Goal: Task Accomplishment & Management: Manage account settings

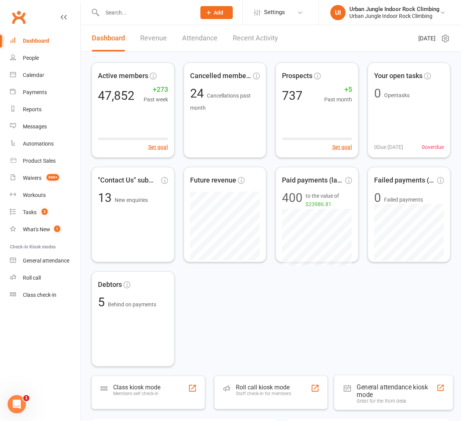
scroll to position [2, 0]
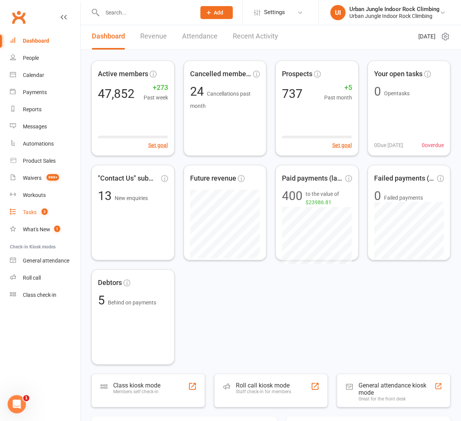
click at [30, 212] on div "Tasks" at bounding box center [30, 212] width 14 height 6
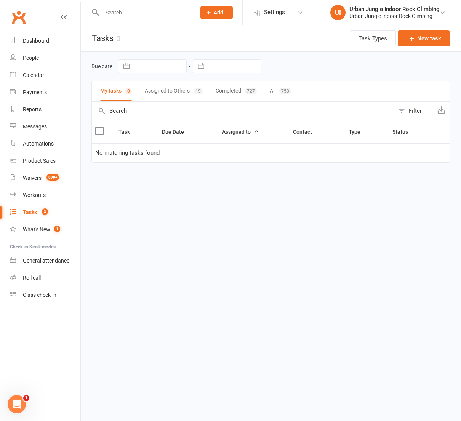
click at [178, 90] on button "Assigned to Others 19" at bounding box center [174, 91] width 58 height 20
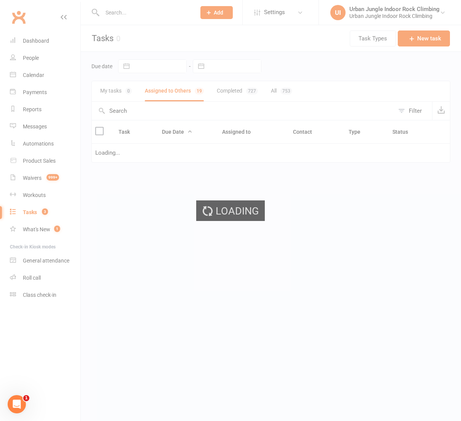
select select "started"
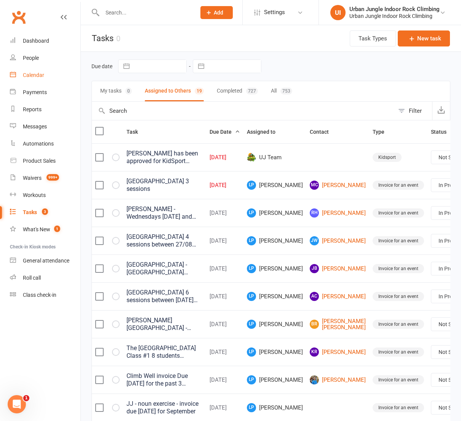
click at [24, 76] on div "Calendar" at bounding box center [33, 75] width 21 height 6
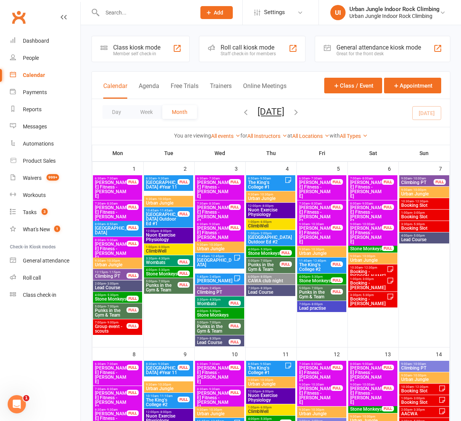
scroll to position [61, 0]
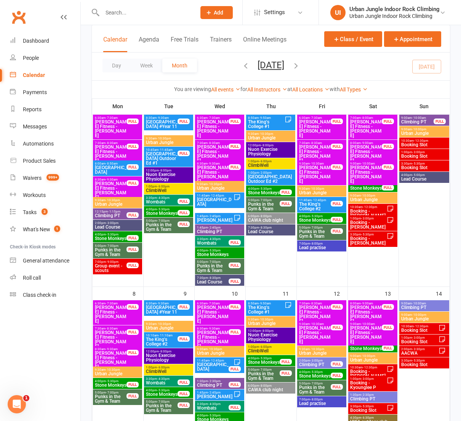
click at [158, 311] on span "[GEOGRAPHIC_DATA] #Year 11" at bounding box center [162, 309] width 32 height 9
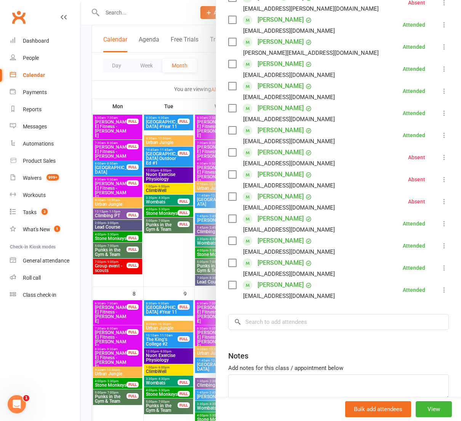
scroll to position [182, 0]
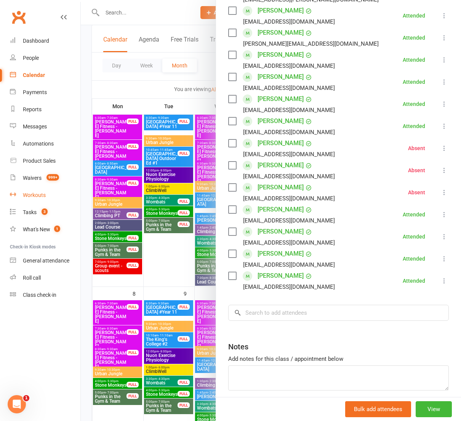
drag, startPoint x: 29, startPoint y: 211, endPoint x: 46, endPoint y: 202, distance: 19.4
click at [29, 211] on div "Tasks" at bounding box center [30, 212] width 14 height 6
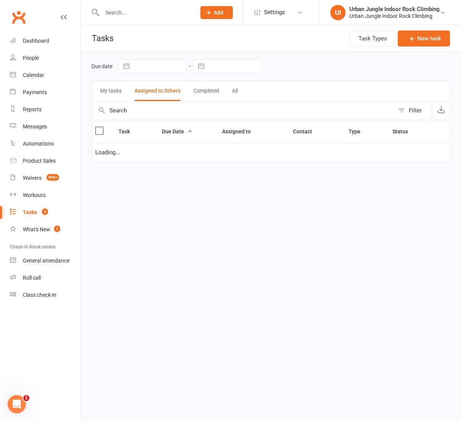
select select "started"
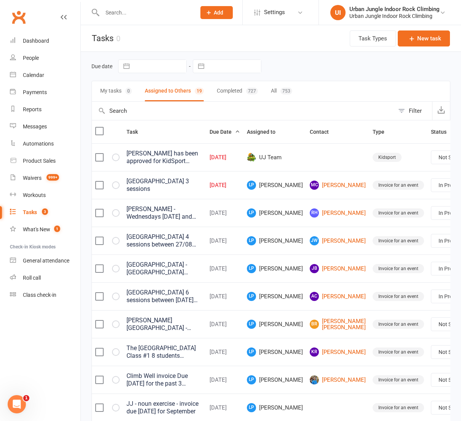
click at [157, 93] on button "Assigned to Others 19" at bounding box center [174, 91] width 59 height 20
drag, startPoint x: 127, startPoint y: 182, endPoint x: 184, endPoint y: 183, distance: 57.2
click at [184, 183] on div "[GEOGRAPHIC_DATA] 3 sessions" at bounding box center [165, 185] width 76 height 15
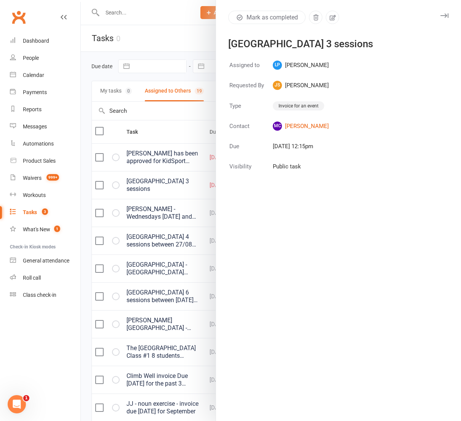
click at [250, 59] on div "Mark as completed [GEOGRAPHIC_DATA] 3 sessions Assigned to LP [PERSON_NAME] Req…" at bounding box center [339, 210] width 246 height 421
click at [142, 196] on div at bounding box center [271, 210] width 381 height 421
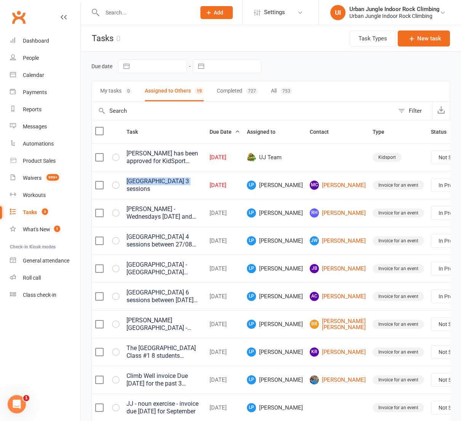
drag, startPoint x: 126, startPoint y: 180, endPoint x: 184, endPoint y: 182, distance: 57.6
click at [184, 182] on td "[GEOGRAPHIC_DATA] 3 sessions" at bounding box center [164, 185] width 83 height 28
copy div "[GEOGRAPHIC_DATA]"
click at [315, 188] on link "MC [PERSON_NAME]" at bounding box center [338, 185] width 56 height 9
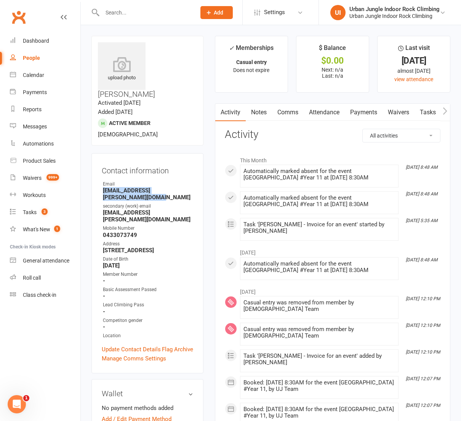
drag, startPoint x: 103, startPoint y: 170, endPoint x: 117, endPoint y: 177, distance: 15.5
click at [117, 187] on strong "[EMAIL_ADDRESS][PERSON_NAME][DOMAIN_NAME]" at bounding box center [148, 194] width 90 height 14
copy strong "[EMAIL_ADDRESS][PERSON_NAME][DOMAIN_NAME]"
drag, startPoint x: 33, startPoint y: 211, endPoint x: 39, endPoint y: 207, distance: 7.5
click at [33, 211] on div "Tasks" at bounding box center [30, 212] width 14 height 6
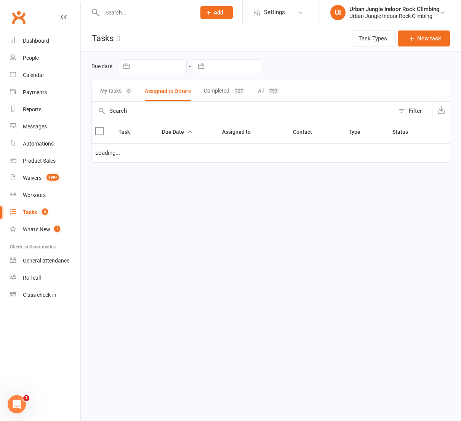
select select "started"
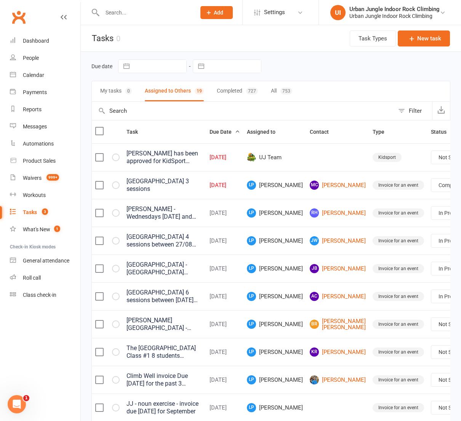
select select "started"
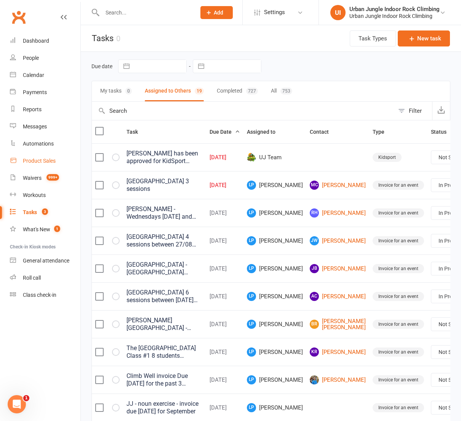
select select "started"
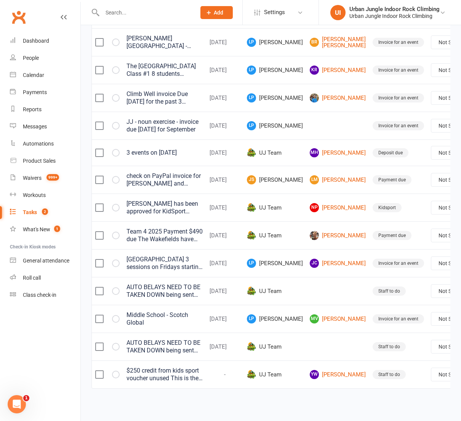
scroll to position [0, 1]
